Goal: Task Accomplishment & Management: Use online tool/utility

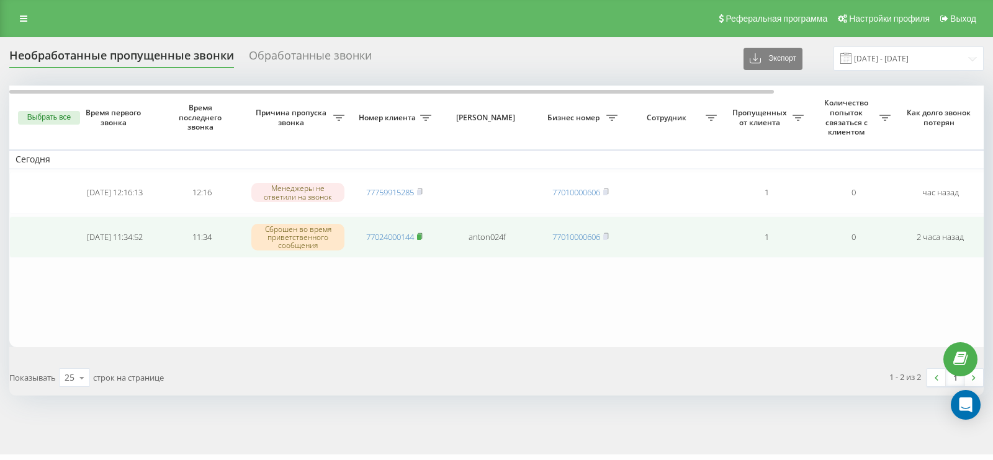
click at [419, 235] on rect at bounding box center [419, 238] width 4 height 6
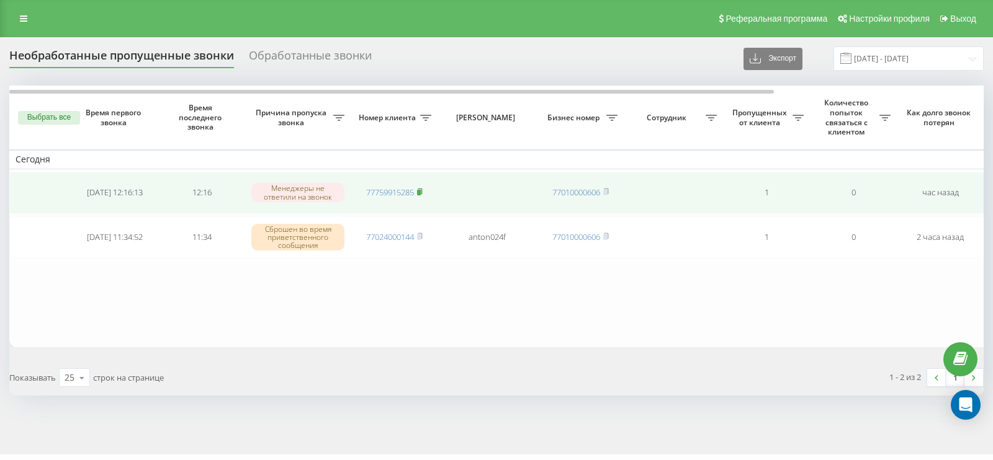
click at [418, 192] on rect at bounding box center [419, 193] width 4 height 6
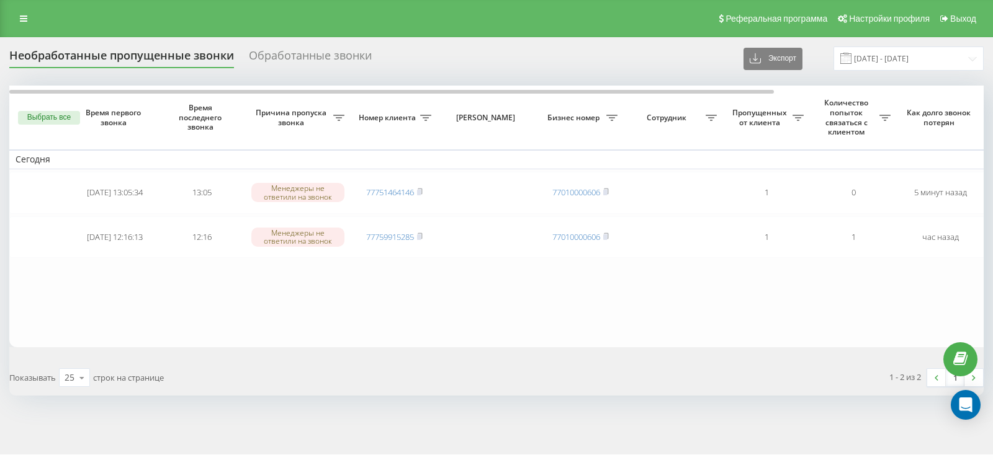
drag, startPoint x: 422, startPoint y: 236, endPoint x: 442, endPoint y: 351, distance: 116.5
click at [422, 236] on icon at bounding box center [420, 236] width 6 height 7
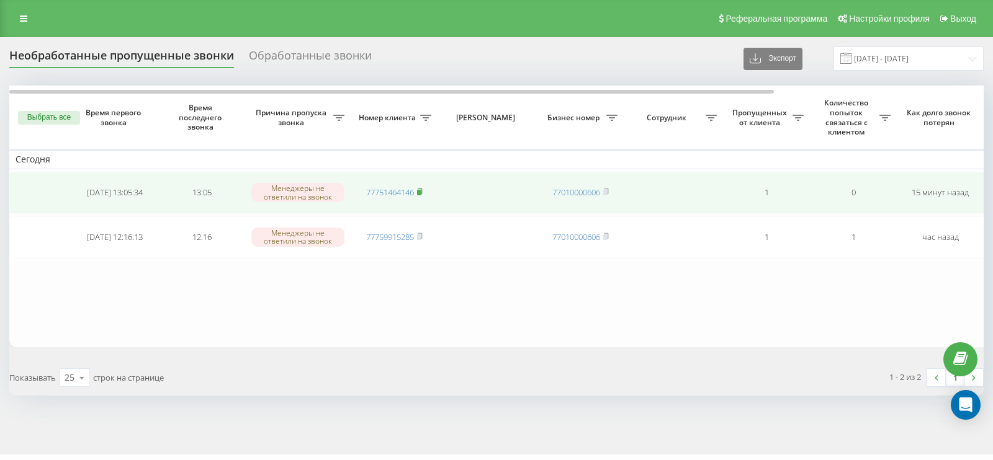
click at [422, 190] on icon at bounding box center [420, 191] width 6 height 7
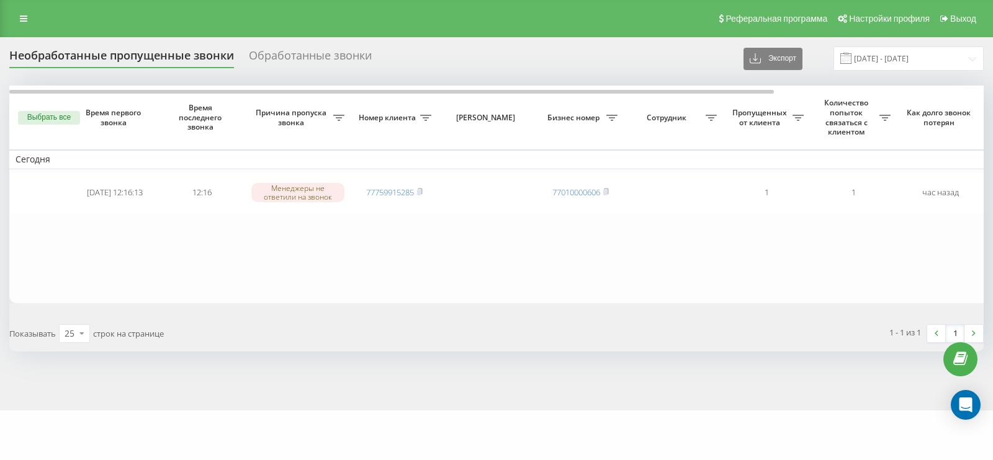
click at [52, 119] on button "Выбрать все" at bounding box center [49, 118] width 62 height 14
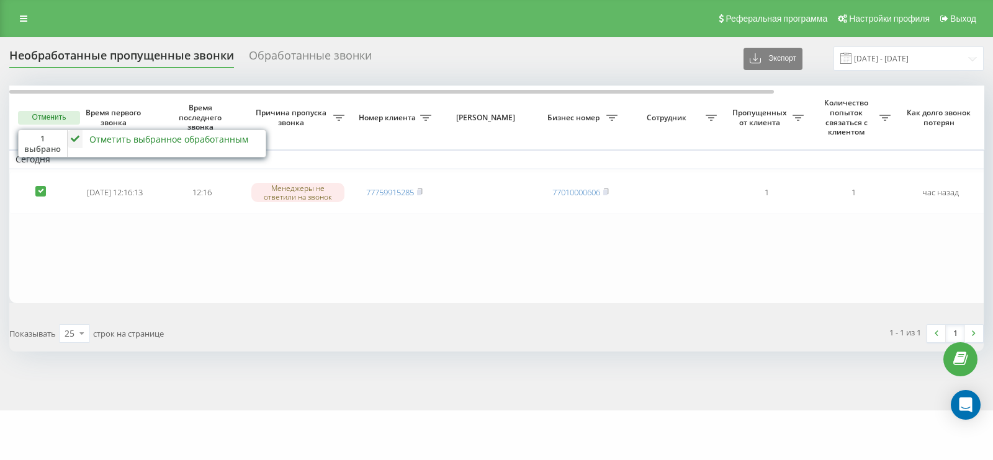
click at [76, 132] on icon at bounding box center [75, 139] width 15 height 18
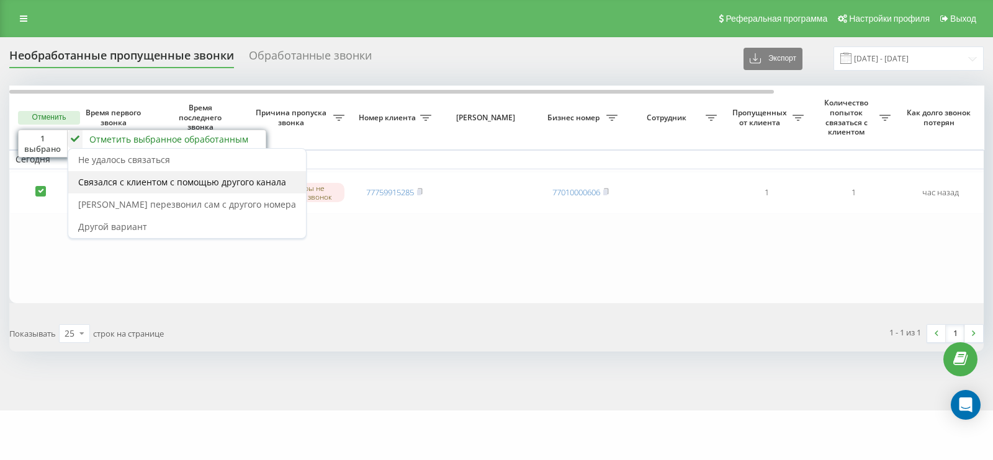
click at [133, 184] on span "Связался с клиентом с помощью другого канала" at bounding box center [182, 182] width 208 height 12
